Goal: Task Accomplishment & Management: Complete application form

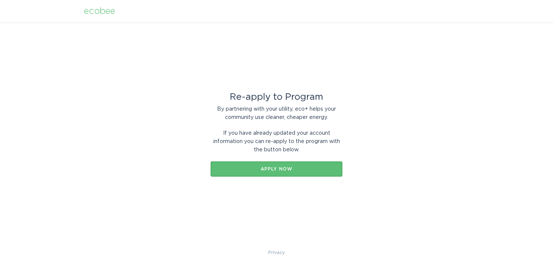
click at [95, 9] on div "ecobee" at bounding box center [99, 11] width 31 height 8
click at [275, 171] on button "Apply now" at bounding box center [277, 168] width 132 height 15
